Goal: Task Accomplishment & Management: Manage account settings

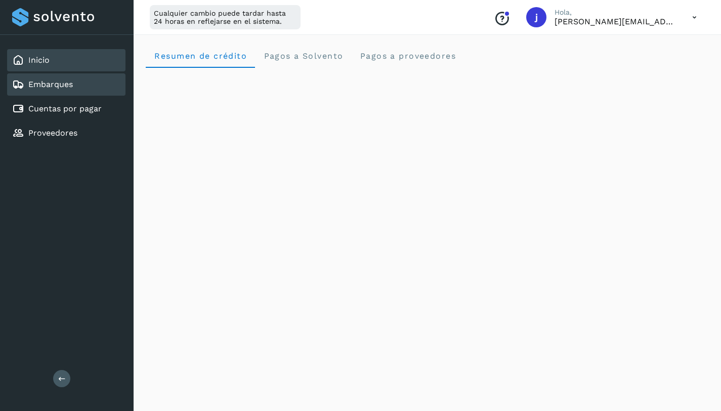
click at [63, 91] on div "Embarques" at bounding box center [66, 84] width 118 height 22
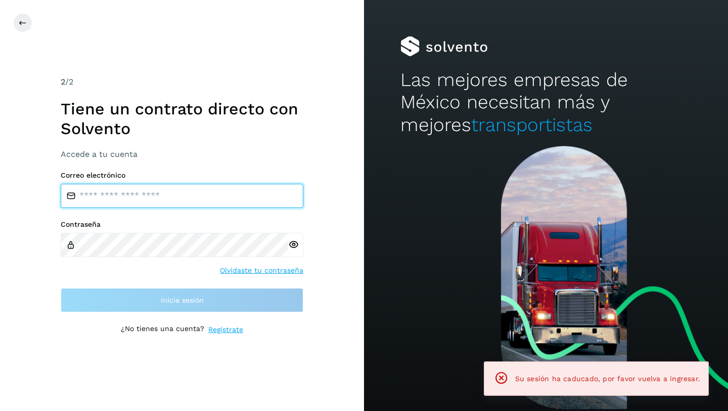
type input "**********"
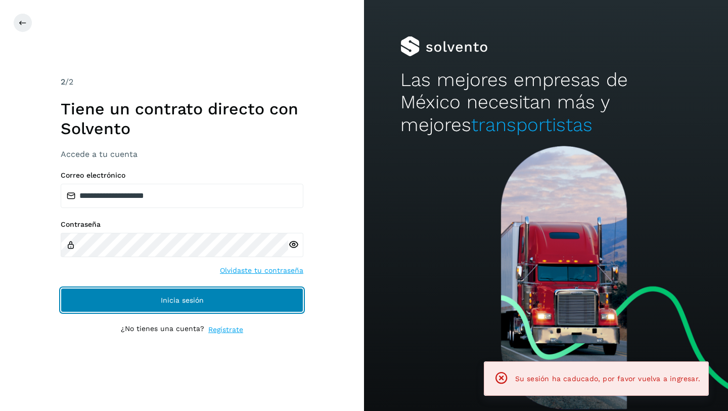
click at [173, 307] on button "Inicia sesión" at bounding box center [182, 300] width 243 height 24
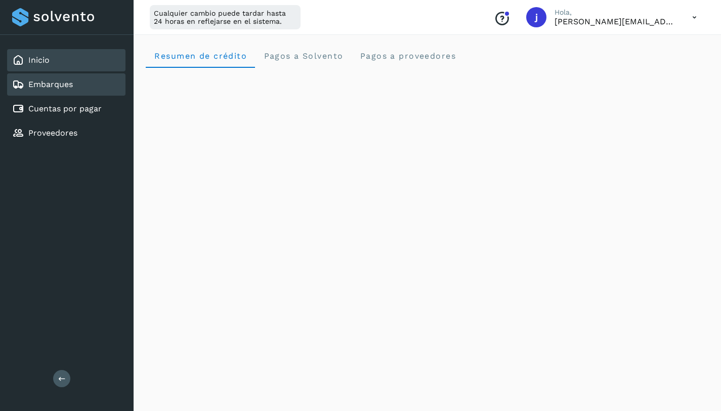
click at [79, 91] on div "Embarques" at bounding box center [66, 84] width 118 height 22
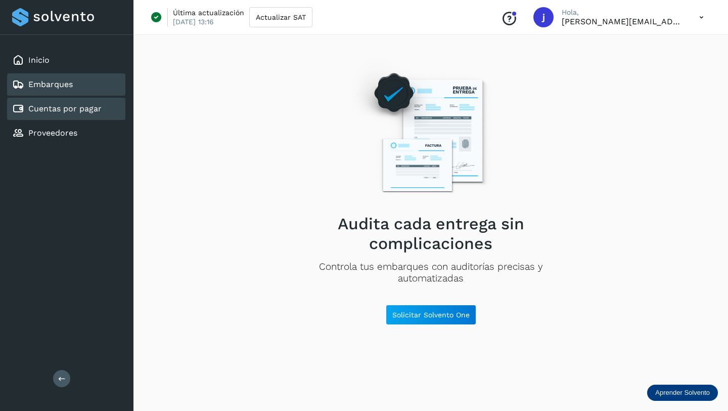
click at [93, 112] on link "Cuentas por pagar" at bounding box center [64, 109] width 73 height 10
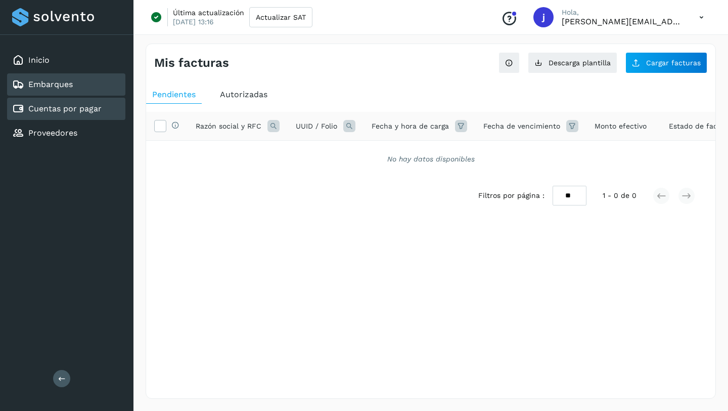
click at [88, 90] on div "Embarques" at bounding box center [66, 84] width 118 height 22
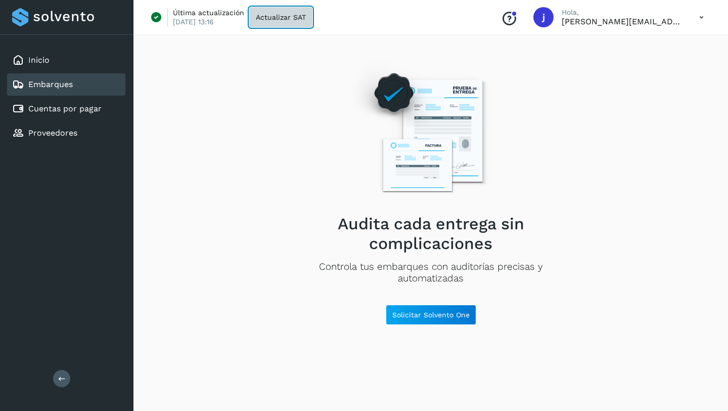
click at [275, 14] on span "Actualizar SAT" at bounding box center [281, 17] width 50 height 7
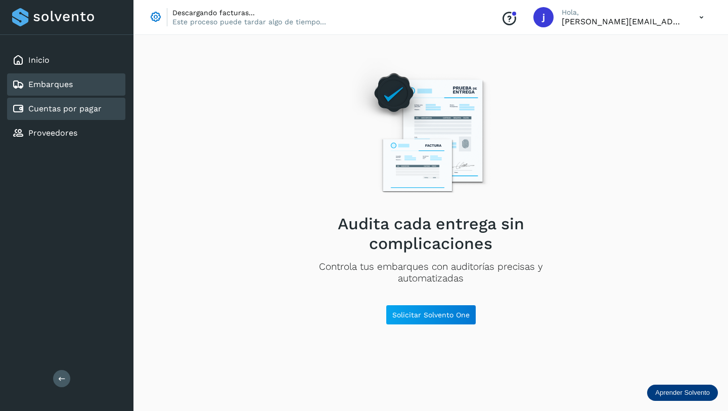
click at [77, 107] on link "Cuentas por pagar" at bounding box center [64, 109] width 73 height 10
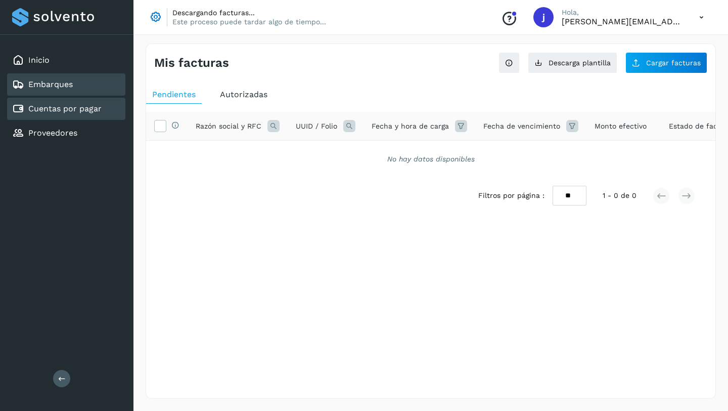
click at [56, 88] on link "Embarques" at bounding box center [50, 84] width 44 height 10
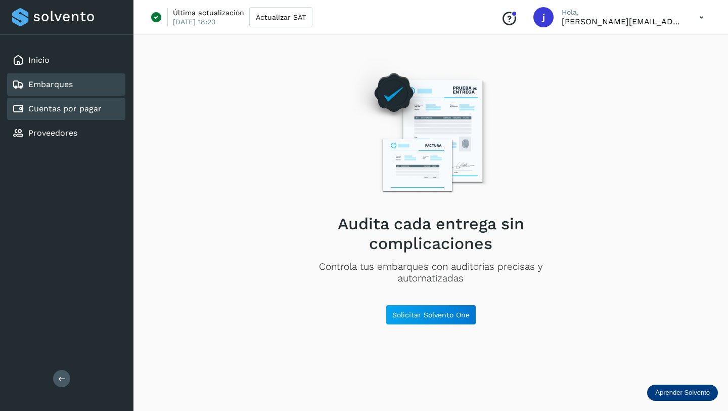
click at [58, 110] on link "Cuentas por pagar" at bounding box center [64, 109] width 73 height 10
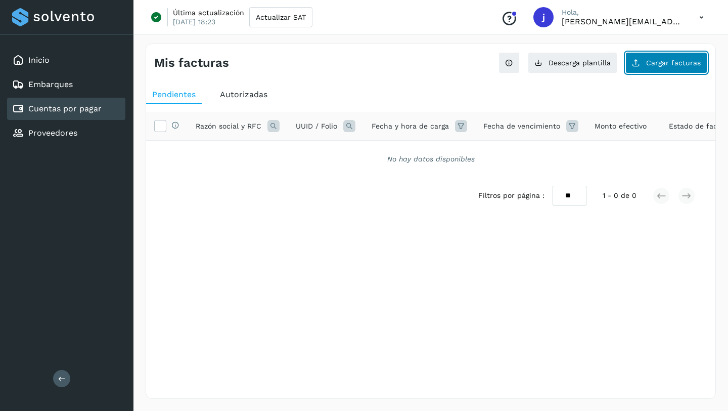
click at [645, 65] on button "Cargar facturas" at bounding box center [666, 62] width 82 height 21
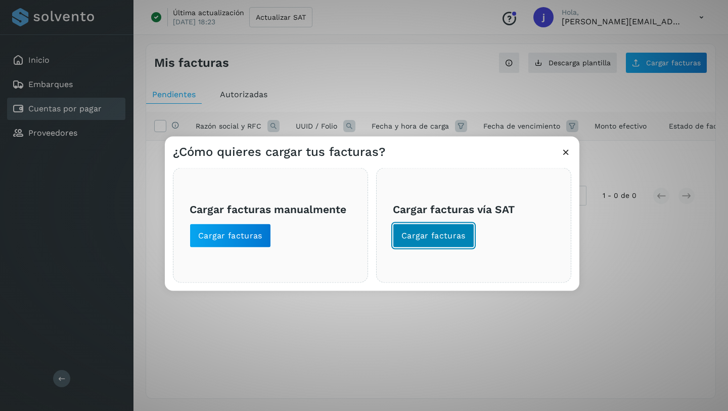
click at [414, 240] on span "Cargar facturas" at bounding box center [433, 235] width 64 height 11
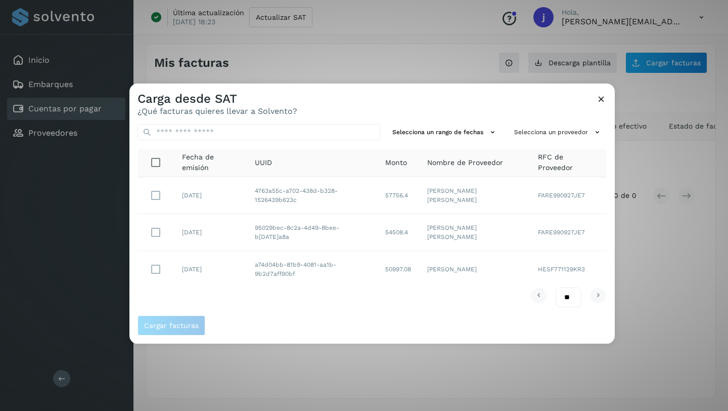
click at [327, 111] on div "Carga desde SAT ¿Qué facturas quieres llevar a Solvento?" at bounding box center [371, 99] width 485 height 32
click at [604, 100] on icon at bounding box center [601, 99] width 11 height 11
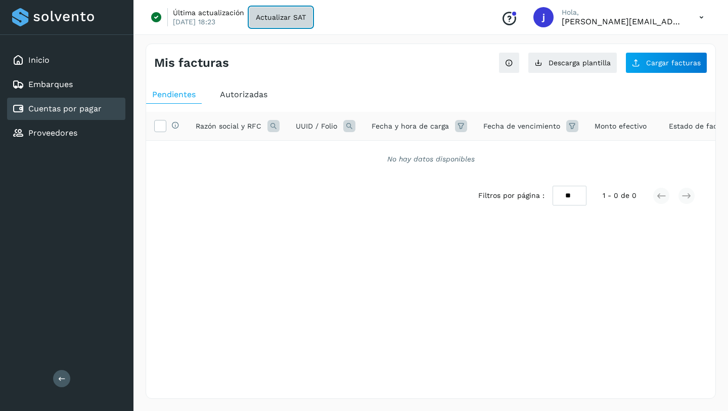
click at [282, 19] on span "Actualizar SAT" at bounding box center [281, 17] width 50 height 7
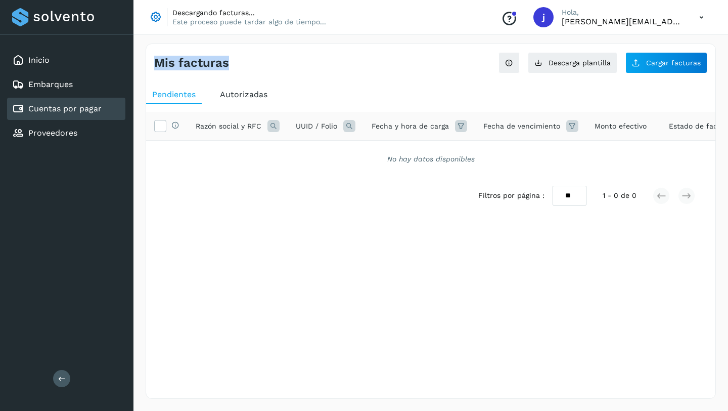
drag, startPoint x: 228, startPoint y: 66, endPoint x: 148, endPoint y: 66, distance: 79.9
click at [147, 66] on div "Mis facturas Ver instrucciones para cargar Facturas Descarga plantilla Cargar f…" at bounding box center [430, 58] width 569 height 29
click at [232, 67] on div "Mis facturas" at bounding box center [292, 63] width 277 height 15
drag, startPoint x: 228, startPoint y: 62, endPoint x: 166, endPoint y: 64, distance: 61.7
click at [154, 63] on h4 "Mis facturas" at bounding box center [191, 63] width 75 height 15
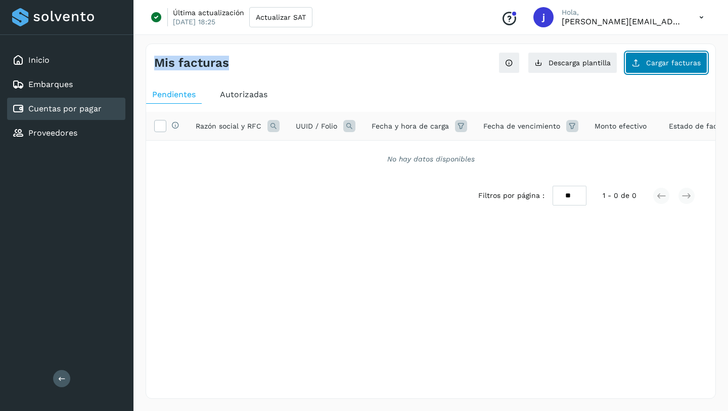
click at [652, 66] on span "Cargar facturas" at bounding box center [673, 62] width 55 height 7
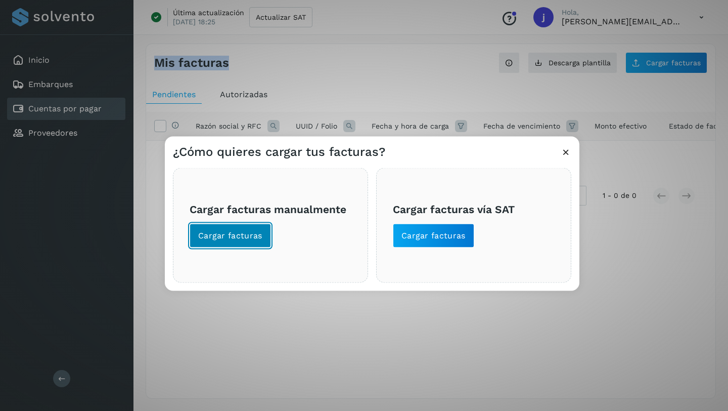
click at [232, 238] on span "Cargar facturas" at bounding box center [230, 235] width 64 height 11
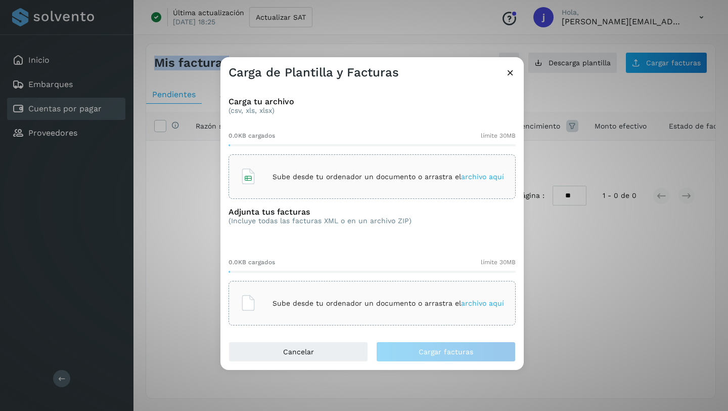
click at [493, 177] on span "archivo aquí" at bounding box center [482, 176] width 43 height 8
click at [461, 173] on span "archivo aquí" at bounding box center [482, 176] width 43 height 8
click at [485, 305] on span "archivo aquí" at bounding box center [482, 303] width 43 height 8
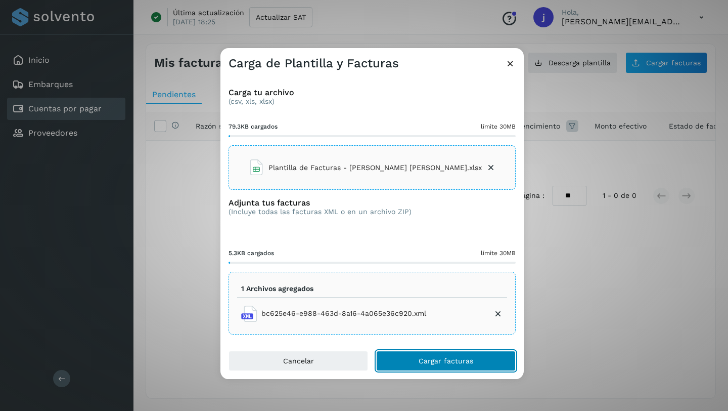
click at [434, 361] on span "Cargar facturas" at bounding box center [446, 360] width 55 height 7
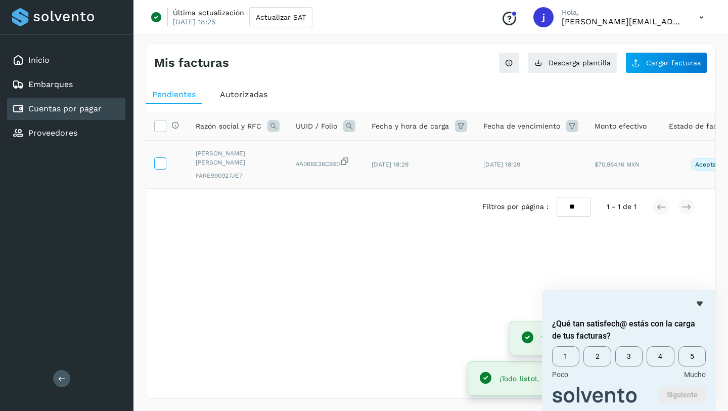
click at [162, 160] on icon at bounding box center [160, 162] width 11 height 11
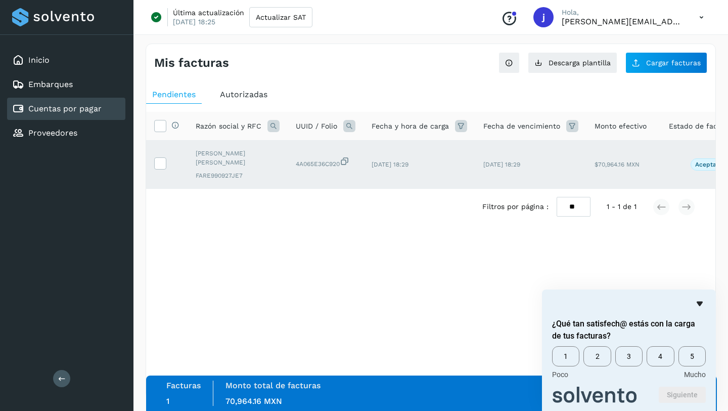
click at [699, 301] on icon "Ocultar encuesta" at bounding box center [700, 303] width 6 height 5
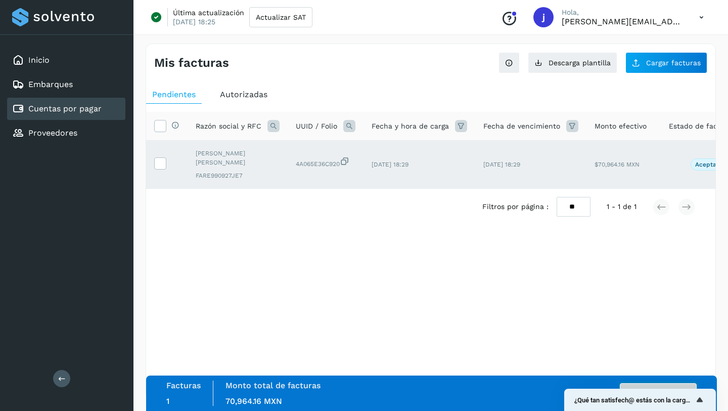
click at [638, 386] on button "Autorizar facturas" at bounding box center [658, 393] width 77 height 20
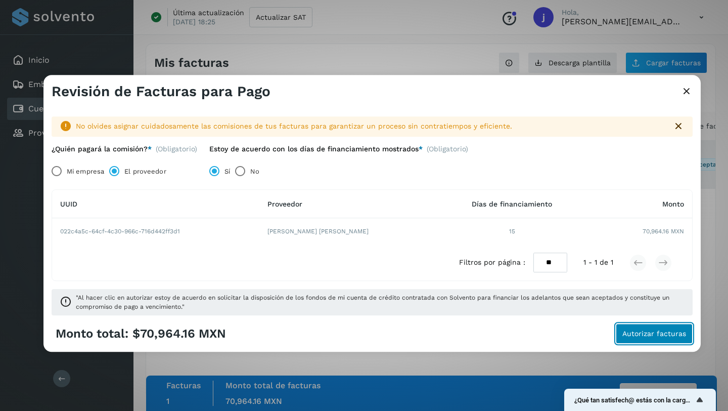
click at [665, 334] on span "Autorizar facturas" at bounding box center [654, 333] width 64 height 7
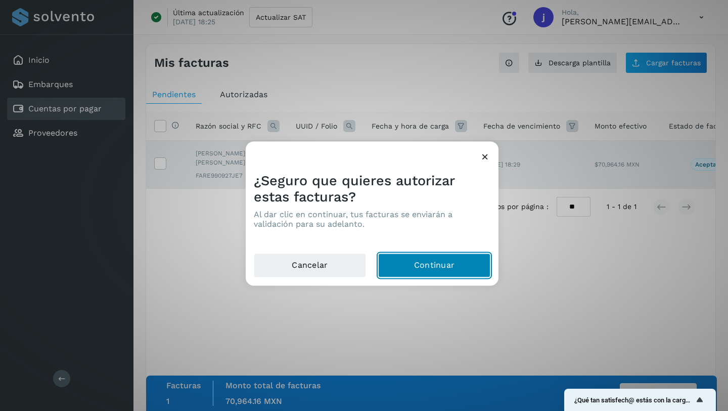
click at [428, 264] on button "Continuar" at bounding box center [434, 265] width 112 height 24
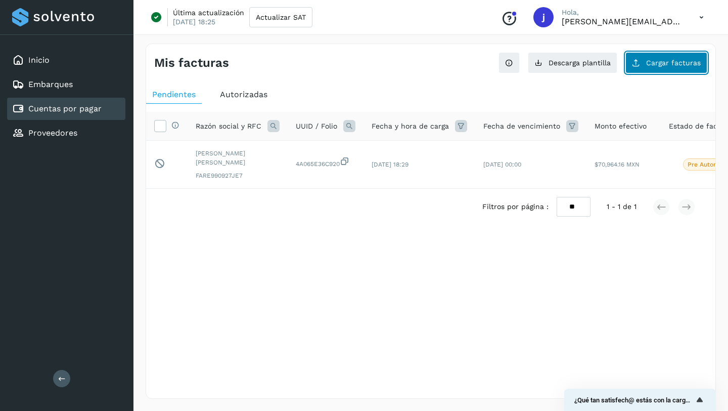
click at [662, 64] on span "Cargar facturas" at bounding box center [673, 62] width 55 height 7
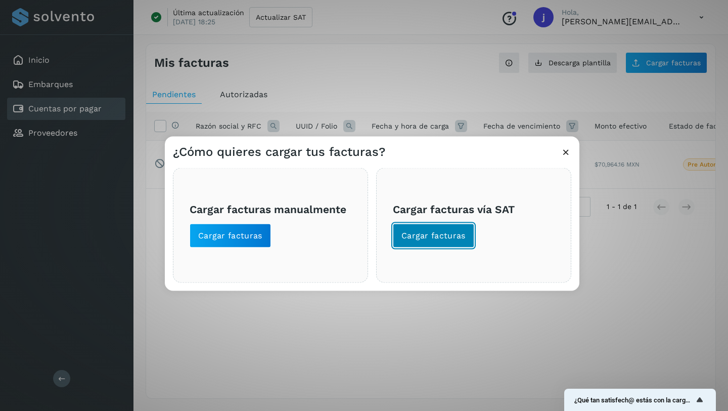
click at [415, 234] on span "Cargar facturas" at bounding box center [433, 235] width 64 height 11
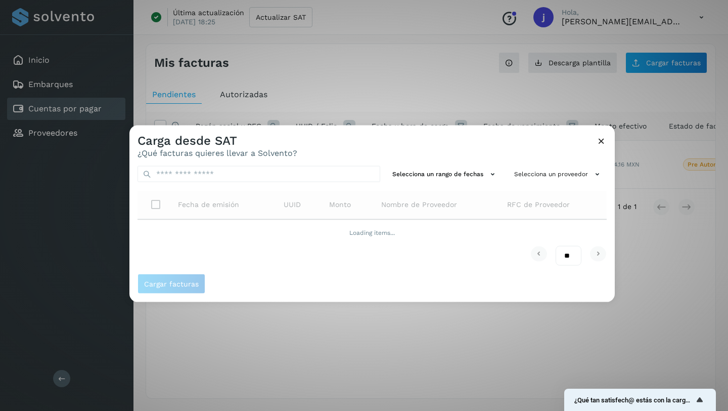
click at [297, 163] on div "Selecciona un rango de fechas Selecciona un proveedor Fecha de emisión UUID Mon…" at bounding box center [371, 216] width 485 height 116
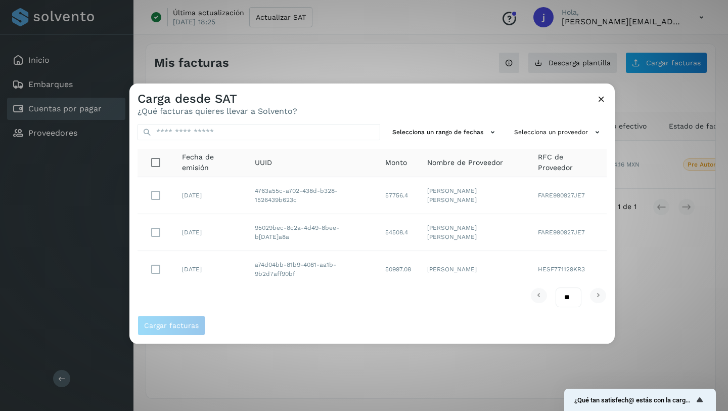
click at [601, 97] on icon at bounding box center [601, 99] width 11 height 11
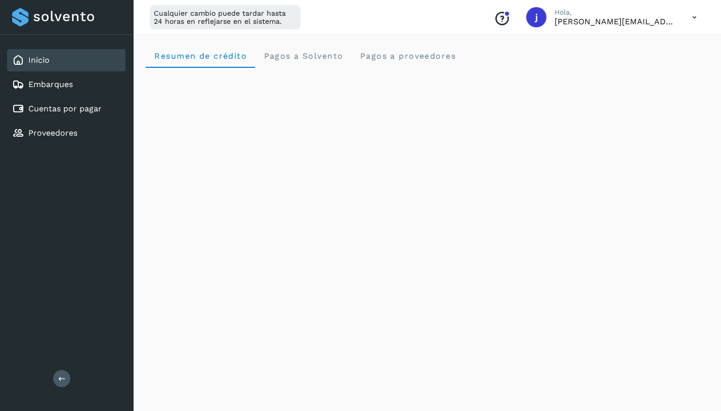
scroll to position [188, 0]
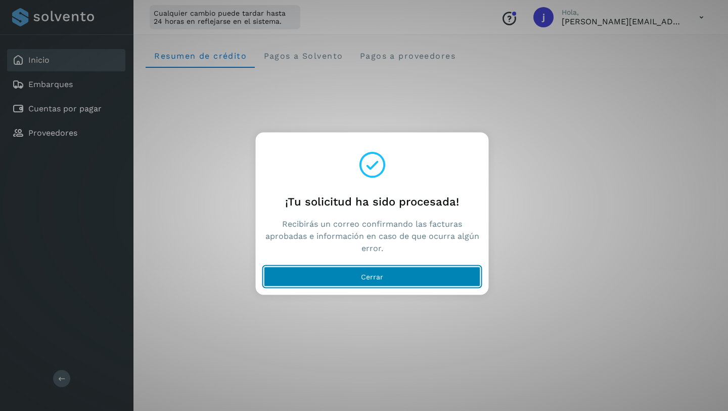
click at [347, 285] on button "Cerrar" at bounding box center [372, 276] width 217 height 20
